Goal: Navigation & Orientation: Find specific page/section

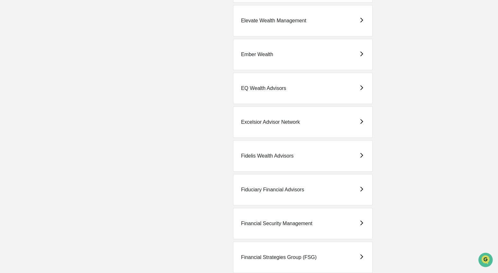
click at [261, 88] on div "EQ Wealth Advisors" at bounding box center [263, 88] width 45 height 6
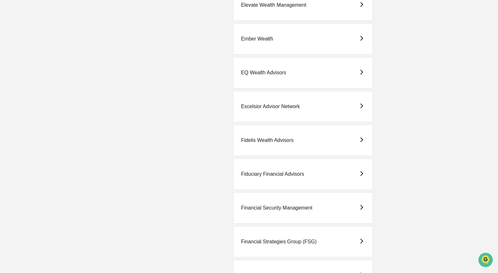
scroll to position [567, 0]
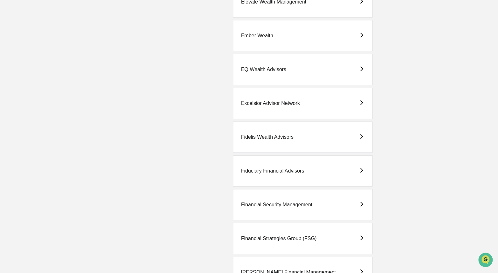
click at [264, 106] on div "Excelsior Advisor Network" at bounding box center [270, 103] width 59 height 6
